Goal: Information Seeking & Learning: Understand process/instructions

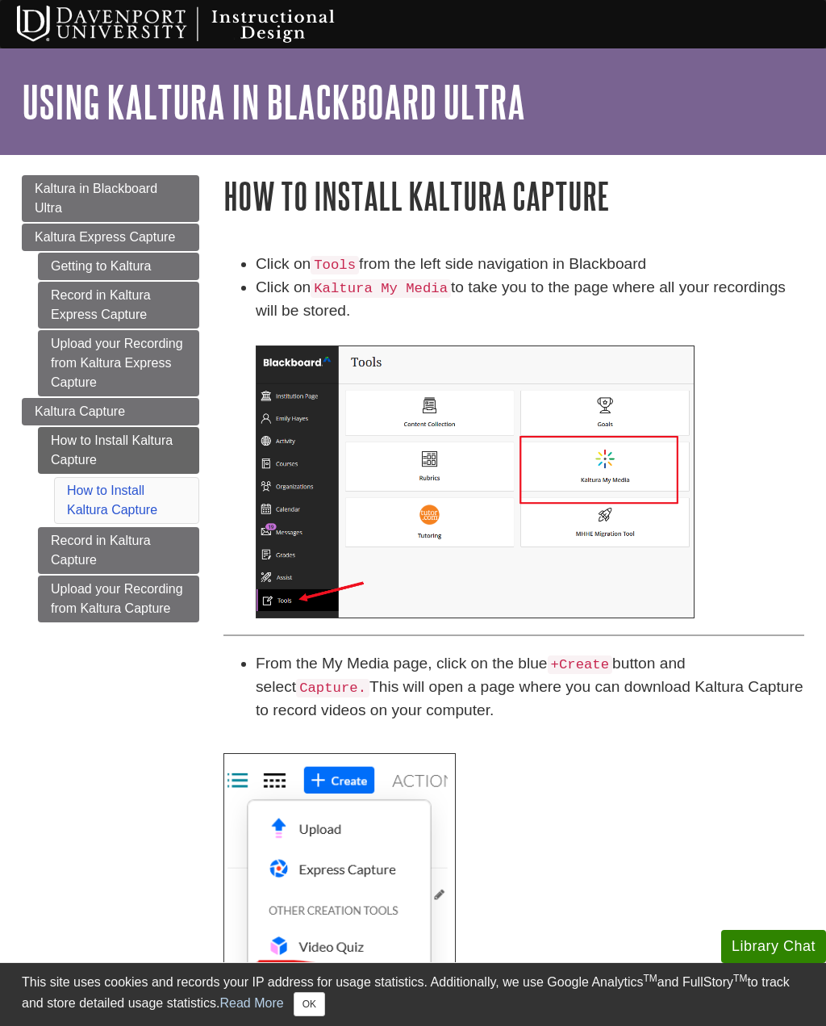
click at [51, 414] on span "Kaltura Capture" at bounding box center [80, 411] width 90 height 14
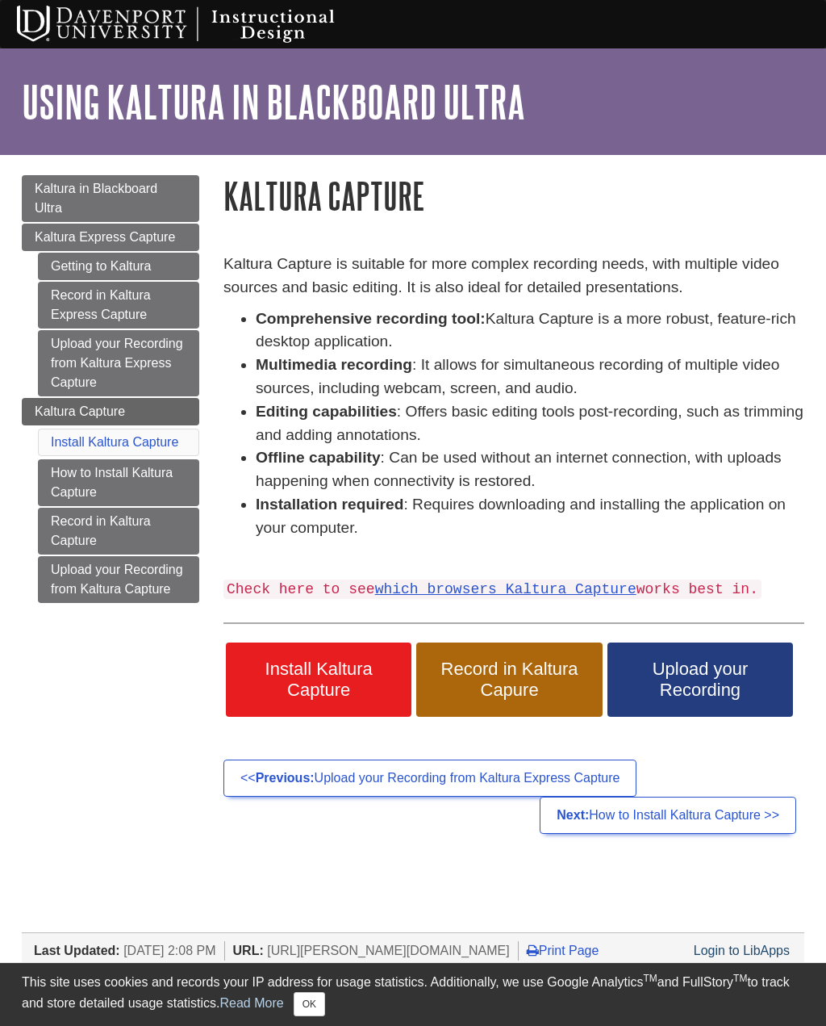
click at [466, 671] on span "Record in Kaltura Capure" at bounding box center [508, 679] width 161 height 42
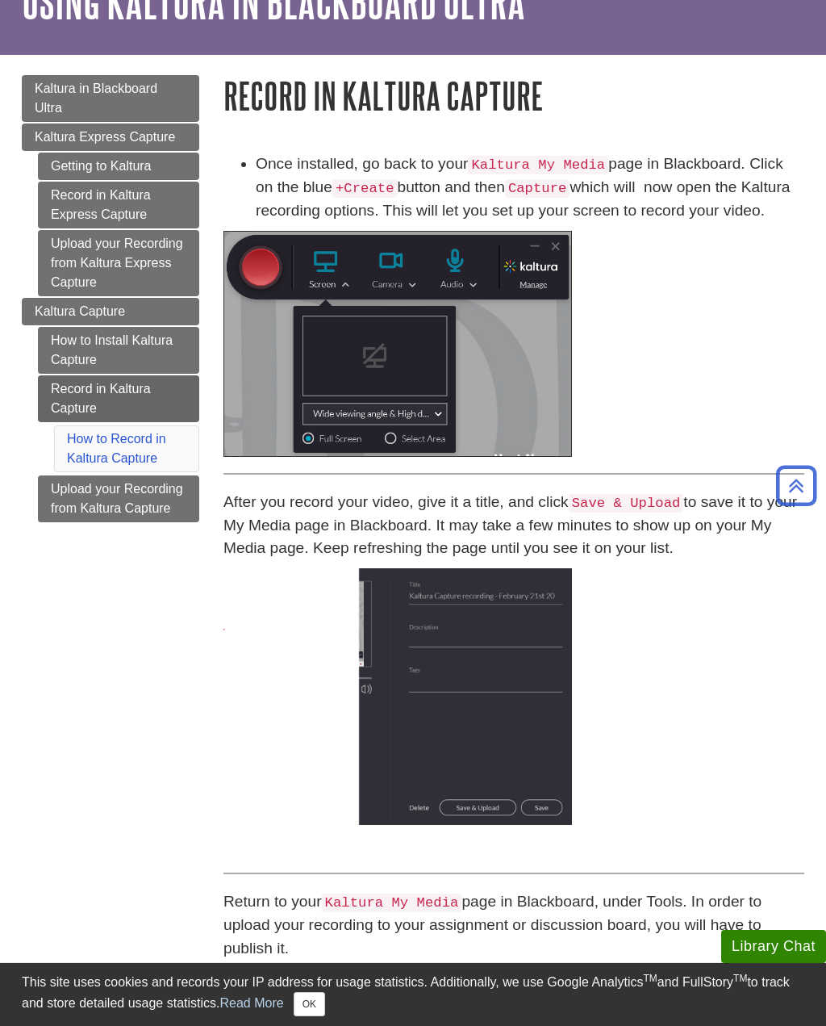
scroll to position [101, 0]
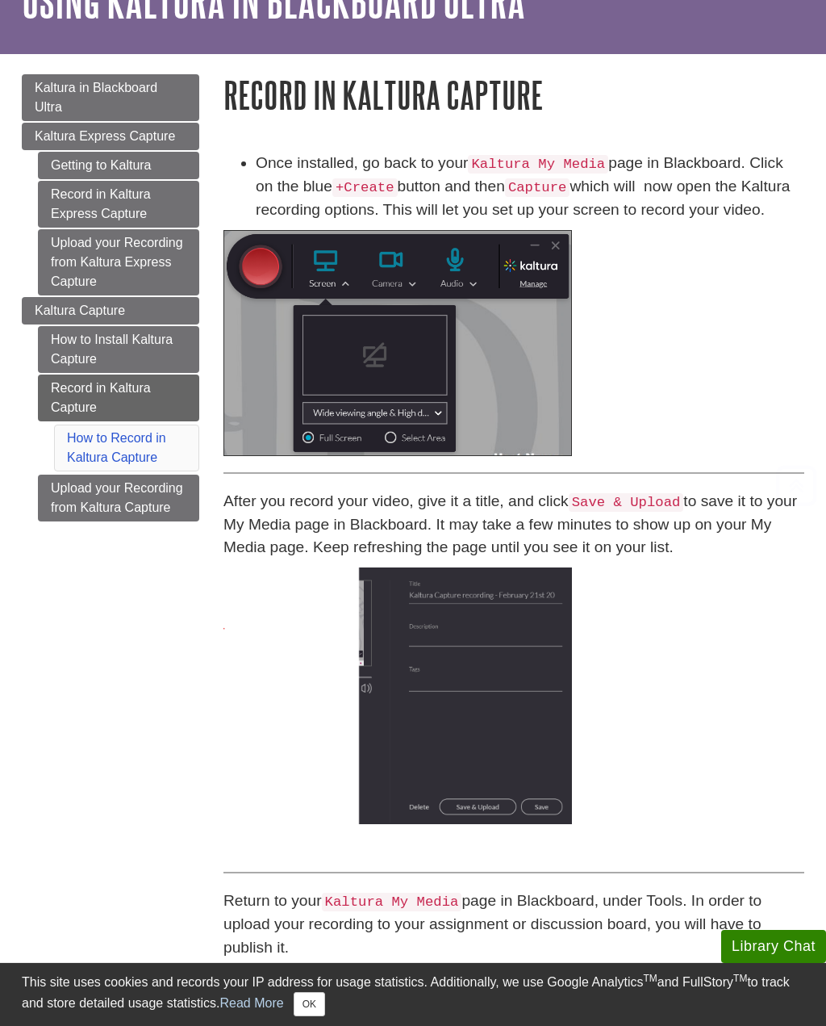
click at [82, 365] on link "How to Install Kaltura Capture" at bounding box center [118, 349] width 161 height 47
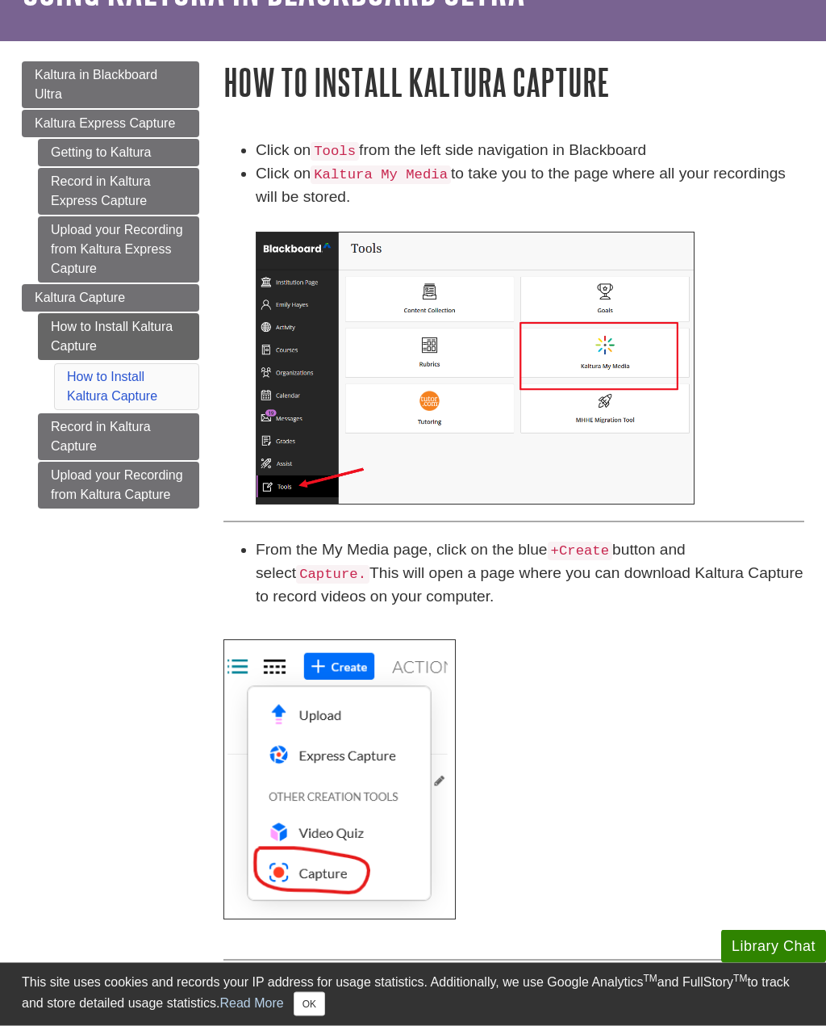
scroll to position [114, 0]
